Goal: Find specific page/section: Find specific page/section

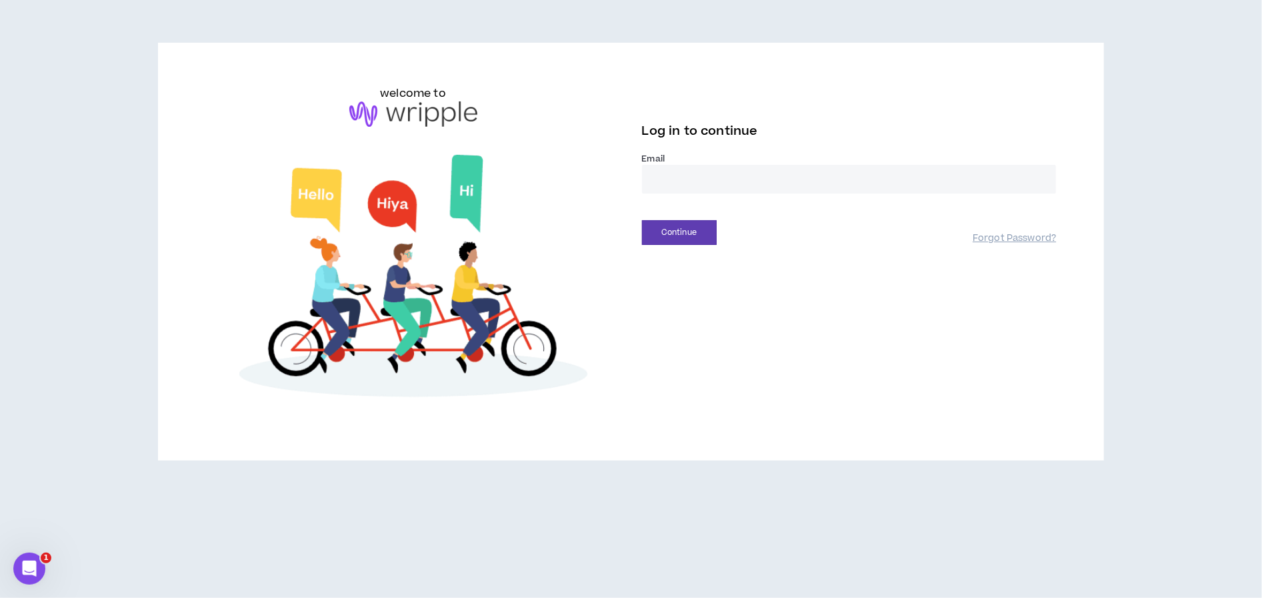
drag, startPoint x: 1135, startPoint y: 191, endPoint x: 915, endPoint y: 179, distance: 220.4
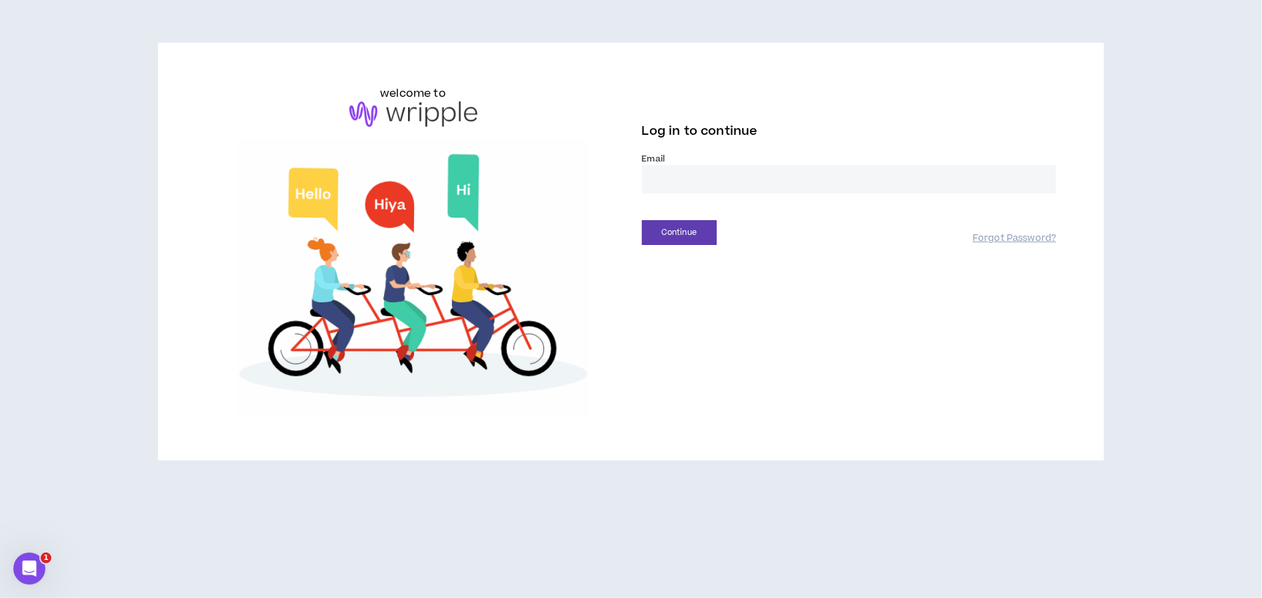
click at [915, 179] on input "email" at bounding box center [849, 179] width 415 height 29
type input "**********"
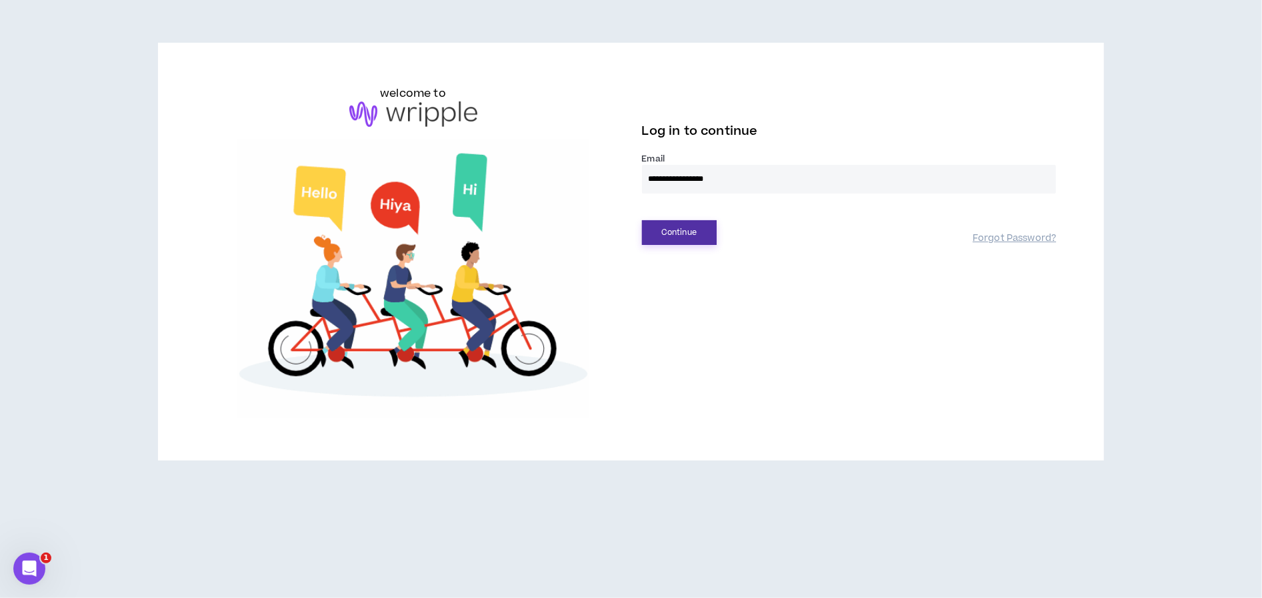
click at [705, 236] on button "Continue" at bounding box center [679, 232] width 75 height 25
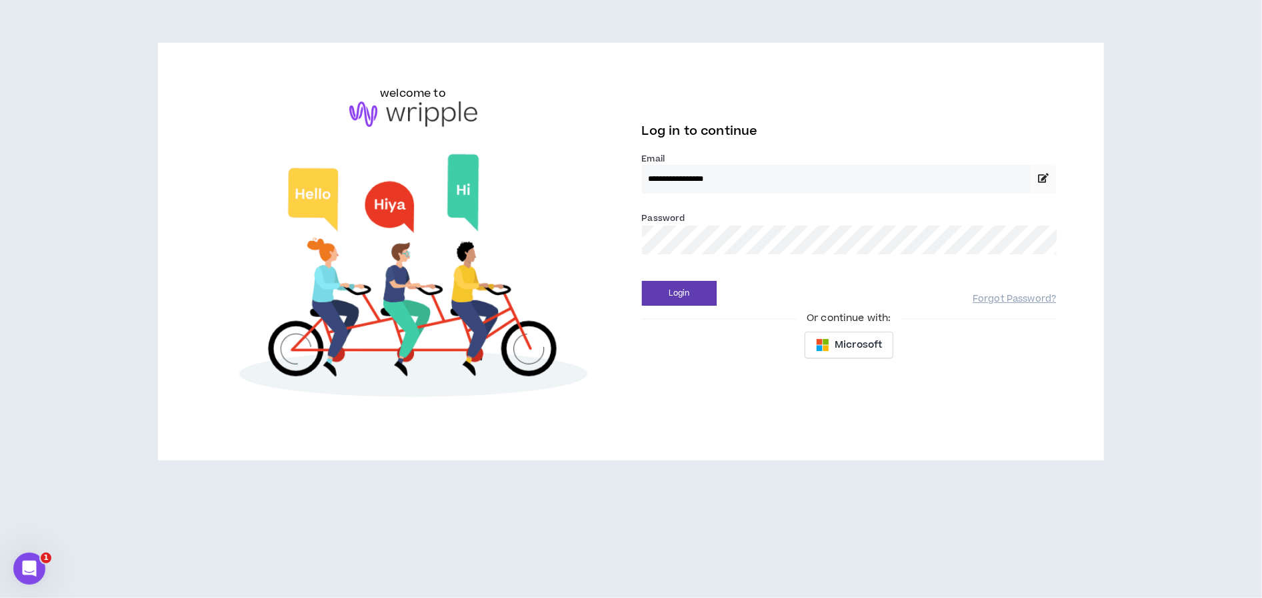
click at [642, 281] on button "Login" at bounding box center [679, 293] width 75 height 25
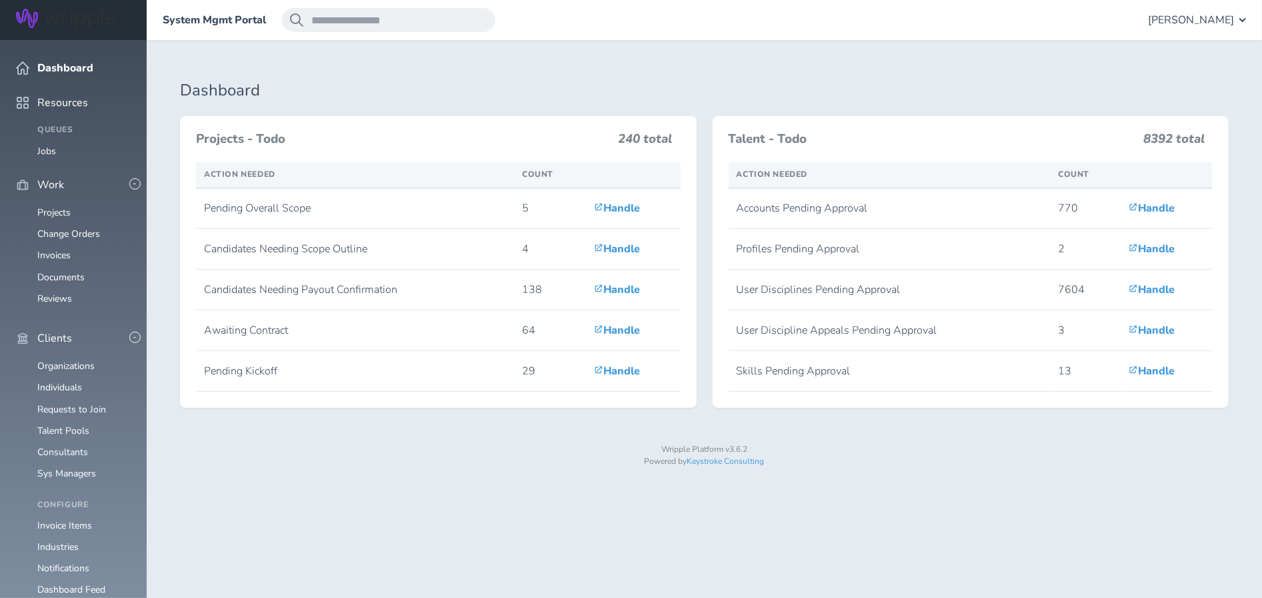
scroll to position [67, 0]
